Goal: Information Seeking & Learning: Understand process/instructions

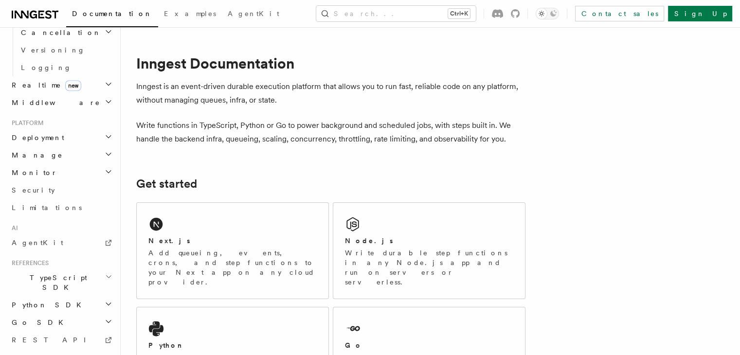
scroll to position [423, 0]
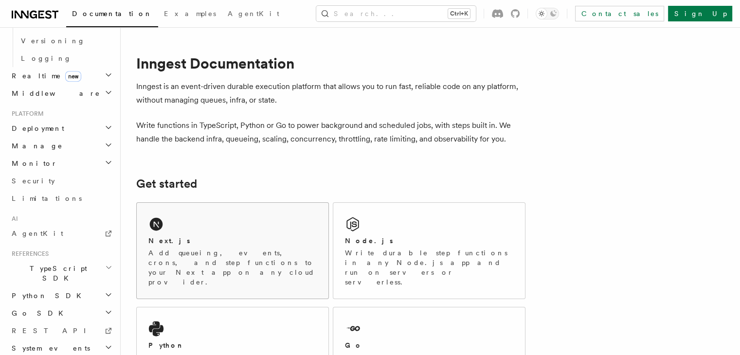
click at [247, 261] on p "Add queueing, events, crons, and step functions to your Next app on any cloud p…" at bounding box center [232, 267] width 168 height 39
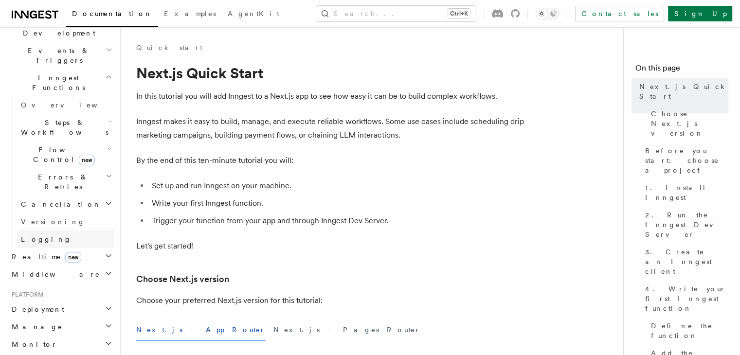
scroll to position [243, 0]
click at [46, 269] on span "Middleware" at bounding box center [54, 274] width 92 height 10
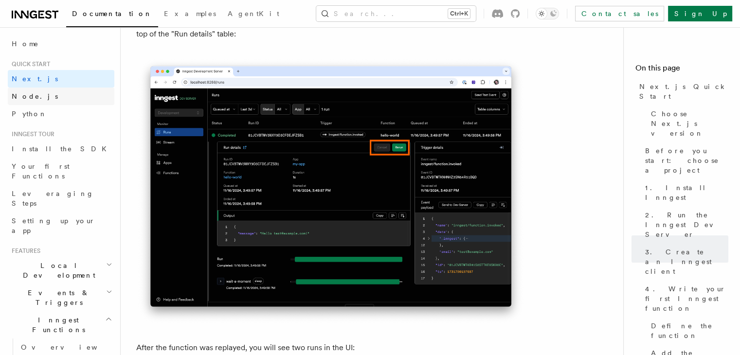
scroll to position [4290, 0]
click at [42, 100] on link "Node.js" at bounding box center [61, 97] width 107 height 18
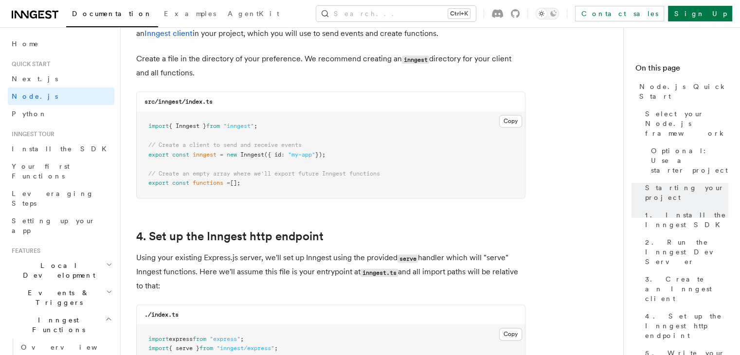
scroll to position [1292, 0]
